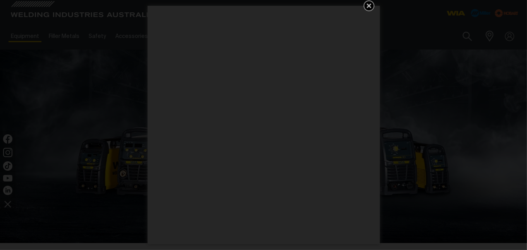
click at [133, 116] on div "Get 5 WIA Welding Guides Free!" at bounding box center [263, 125] width 527 height 250
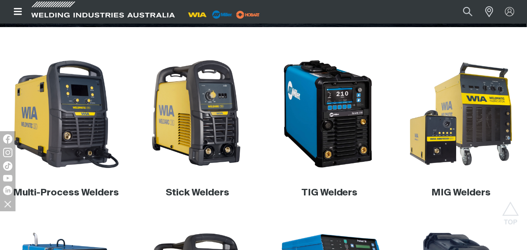
scroll to position [213, 0]
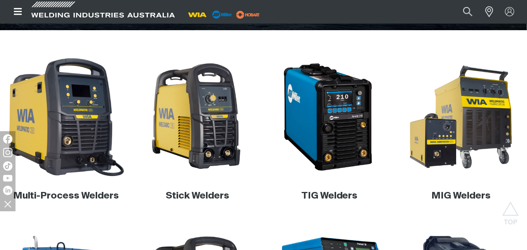
click at [74, 155] on img at bounding box center [66, 117] width 123 height 123
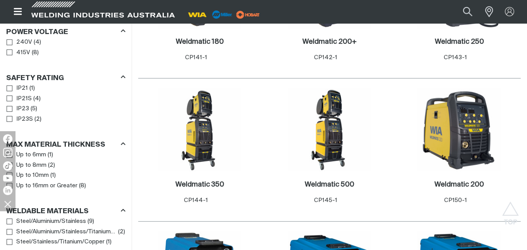
scroll to position [504, 0]
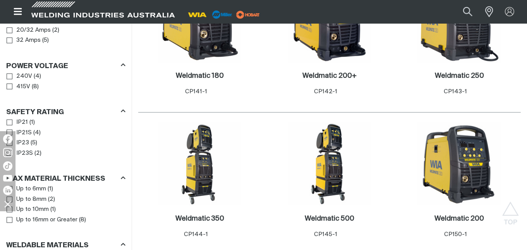
scroll to position [375, 0]
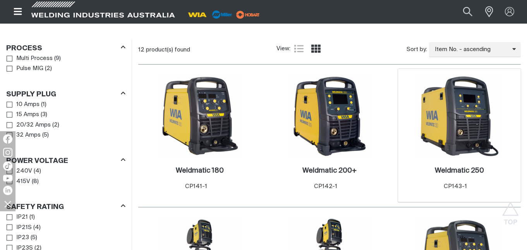
click at [454, 117] on img at bounding box center [459, 116] width 83 height 83
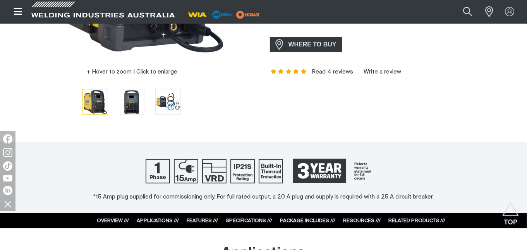
scroll to position [226, 0]
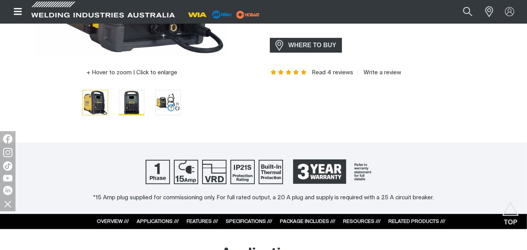
click at [120, 103] on img "Go to slide 2" at bounding box center [131, 102] width 25 height 25
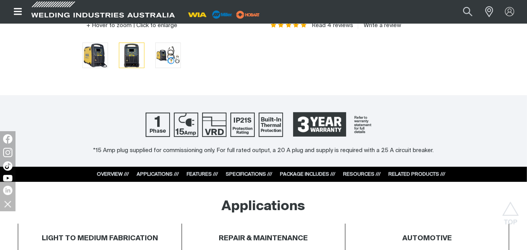
scroll to position [274, 0]
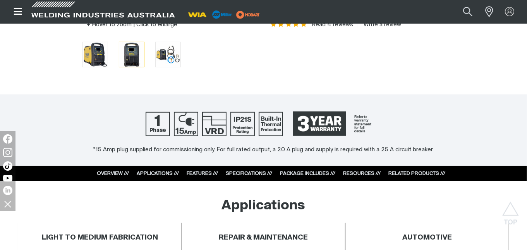
click at [212, 174] on link "FEATURES ///" at bounding box center [202, 173] width 31 height 5
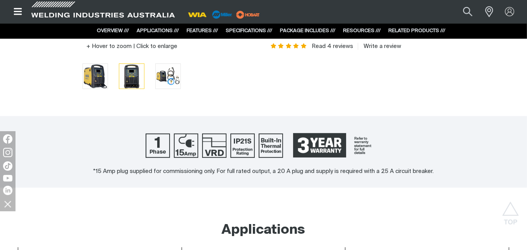
scroll to position [233, 0]
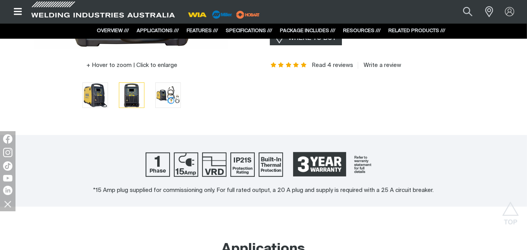
click at [239, 29] on link "SPECIFICATIONS ///" at bounding box center [249, 30] width 47 height 5
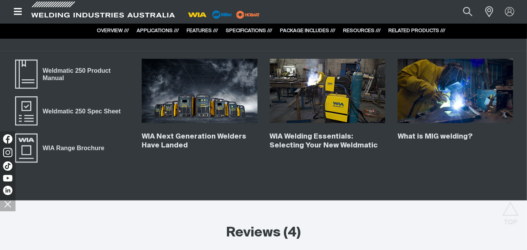
scroll to position [2904, 0]
click at [61, 68] on span "Weldmatic 250 Product Manual" at bounding box center [84, 74] width 92 height 17
